Goal: Information Seeking & Learning: Learn about a topic

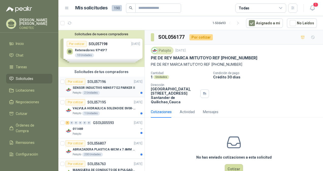
click at [108, 88] on p "SENSOR INDUCTIVO NBN5 F7 E2 PARKER II" at bounding box center [104, 88] width 62 height 5
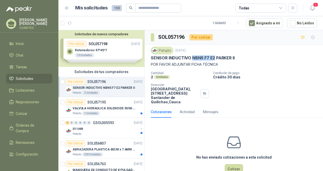
drag, startPoint x: 191, startPoint y: 57, endPoint x: 214, endPoint y: 59, distance: 22.4
click at [214, 59] on p "SENSOR INDUCTIVO NBN5 F7 E2 PARKER II" at bounding box center [193, 57] width 84 height 5
copy p "NBN5 F7 E2"
click at [109, 109] on p "VALVULA HIDRAULICA SOLENOIDE SV08-20" at bounding box center [104, 108] width 63 height 5
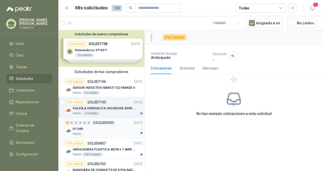
click at [115, 126] on div "011469" at bounding box center [106, 129] width 66 height 6
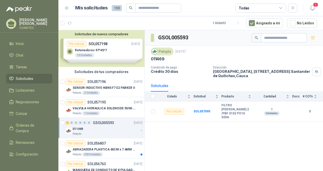
scroll to position [25, 0]
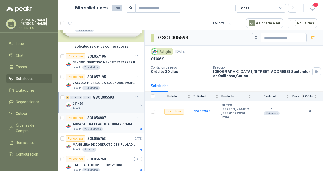
click at [117, 127] on div "Patojito 200 Unidades" at bounding box center [108, 129] width 70 height 4
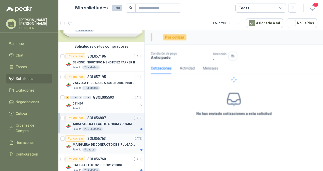
click at [122, 146] on p "MANGUERA DE CONDUCTO DE 8 PULGADAS DE ALAMBRE DE ACERO PU" at bounding box center [104, 144] width 63 height 5
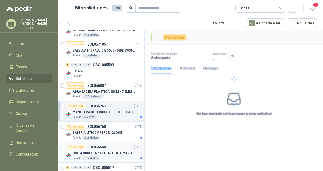
scroll to position [76, 0]
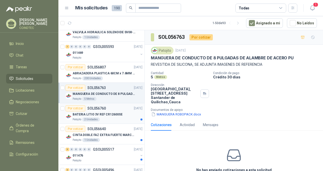
click at [127, 118] on div "Patojito 2 Unidades" at bounding box center [108, 120] width 70 height 4
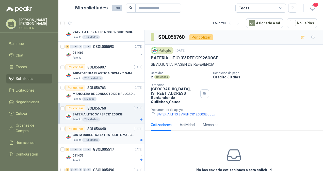
click at [127, 134] on p "CINTA DOBLE FAZ EXTRA FUERTE MARCA:3M" at bounding box center [104, 135] width 63 height 5
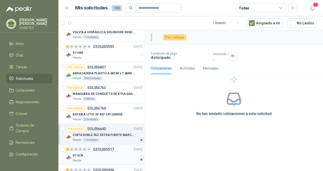
click at [124, 147] on div "3 0 0 0 0 0 GSOL005517 [DATE]" at bounding box center [105, 150] width 78 height 6
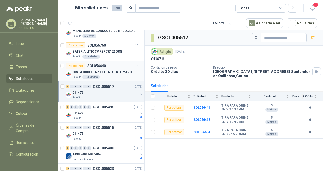
scroll to position [152, 0]
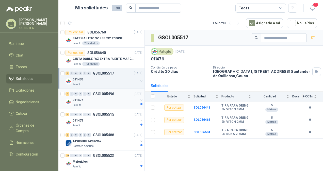
click at [117, 101] on div "011477" at bounding box center [106, 100] width 66 height 6
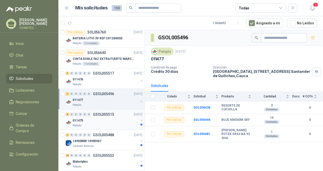
click at [115, 118] on div "011475" at bounding box center [106, 121] width 66 height 6
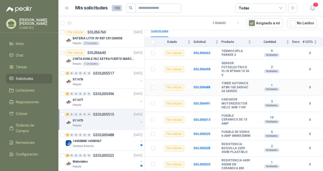
scroll to position [57, 0]
click at [106, 135] on p "GSOL005488" at bounding box center [103, 135] width 21 height 4
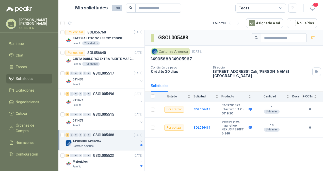
scroll to position [178, 0]
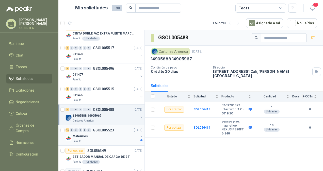
click at [122, 141] on div "Patojito" at bounding box center [106, 141] width 66 height 4
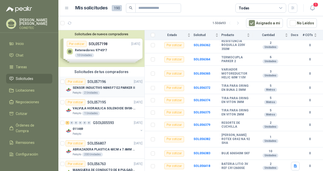
click at [120, 89] on p "SENSOR INDUCTIVO NBN5 F7 E2 PARKER II" at bounding box center [104, 88] width 62 height 5
